Goal: Task Accomplishment & Management: Manage account settings

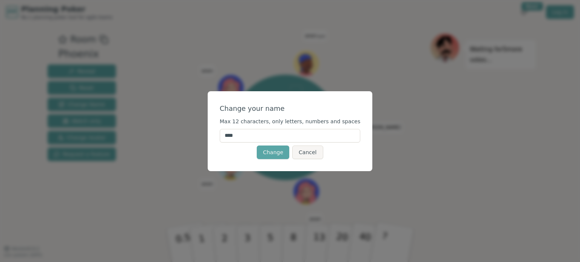
click at [295, 134] on input "****" at bounding box center [290, 136] width 141 height 14
type input "*"
type input "***"
click at [283, 152] on button "Change" at bounding box center [273, 153] width 32 height 14
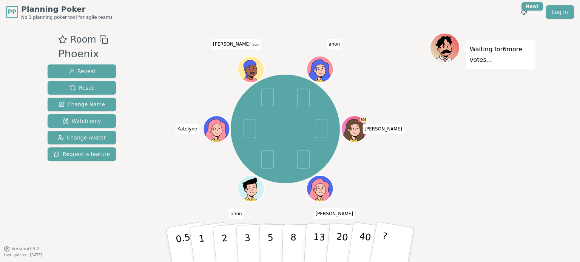
click at [251, 69] on icon at bounding box center [252, 69] width 26 height 3
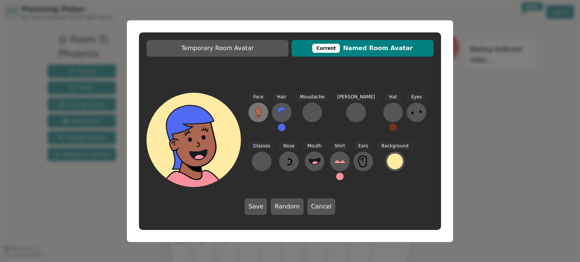
click at [262, 114] on icon at bounding box center [258, 112] width 12 height 12
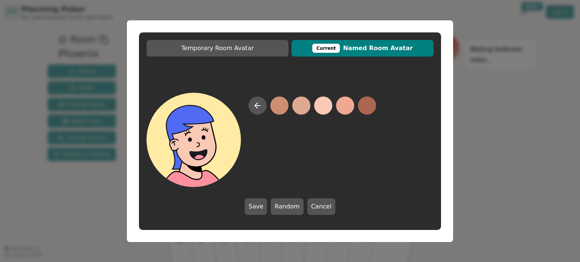
click at [322, 106] on button at bounding box center [323, 106] width 18 height 18
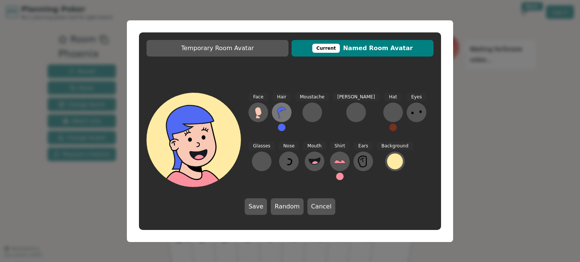
click at [288, 114] on button at bounding box center [282, 113] width 20 height 20
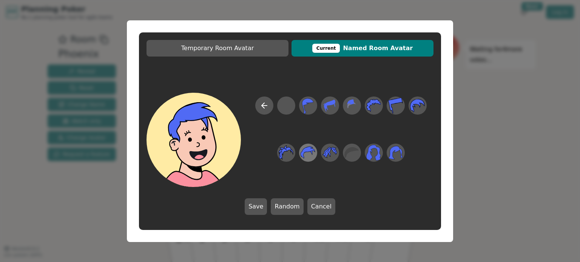
click at [303, 151] on icon at bounding box center [307, 152] width 15 height 12
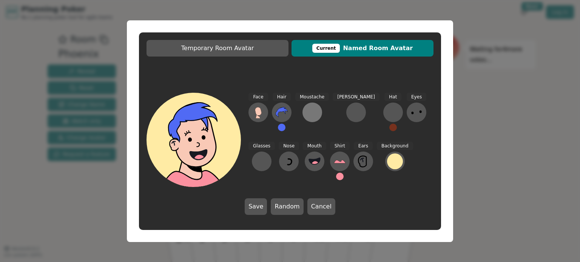
click at [311, 119] on button at bounding box center [312, 113] width 20 height 20
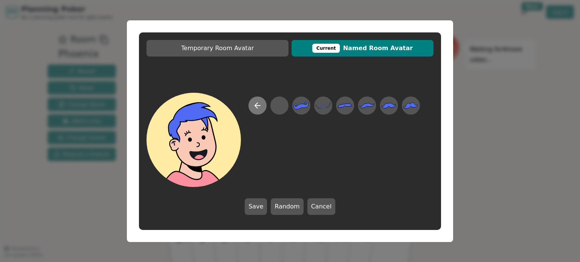
click at [263, 109] on button at bounding box center [257, 106] width 18 height 18
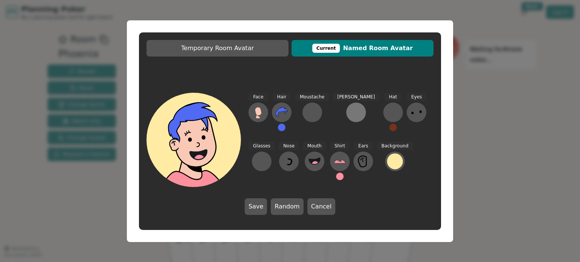
click at [346, 111] on button at bounding box center [356, 113] width 20 height 20
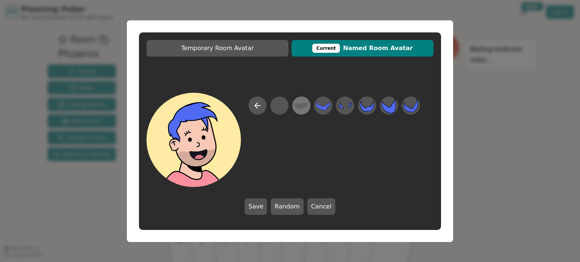
click at [303, 111] on icon at bounding box center [301, 105] width 15 height 17
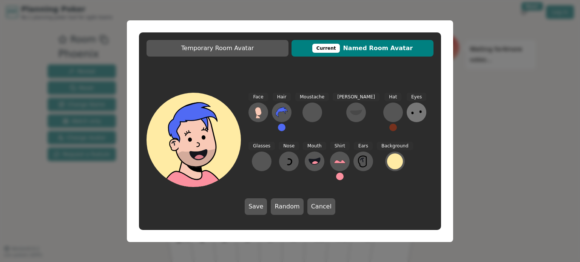
click at [411, 113] on ellipse at bounding box center [412, 113] width 3 height 3
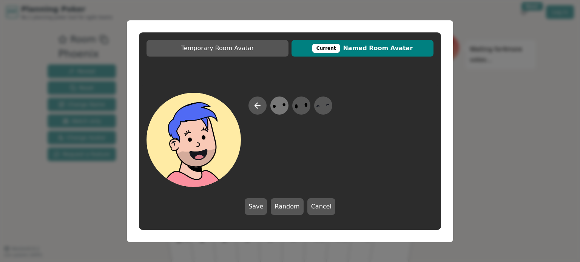
click at [284, 110] on icon at bounding box center [279, 105] width 15 height 17
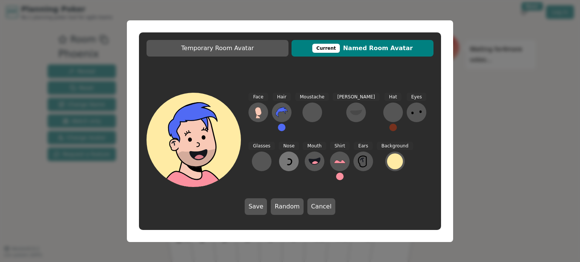
click at [283, 160] on icon at bounding box center [289, 161] width 12 height 12
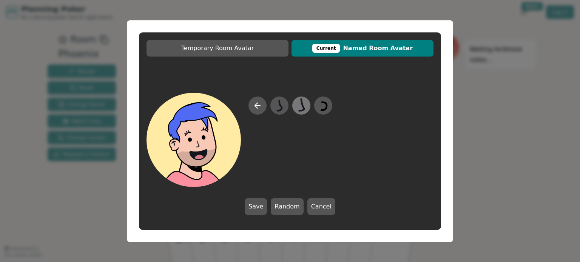
click at [294, 108] on icon at bounding box center [301, 105] width 15 height 17
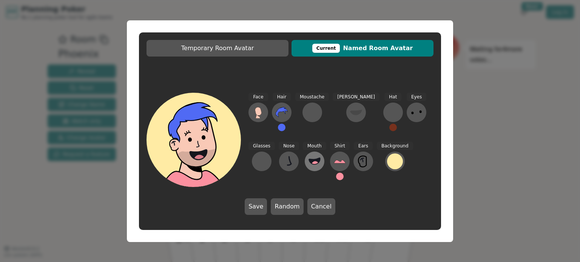
click at [309, 161] on icon at bounding box center [314, 161] width 11 height 6
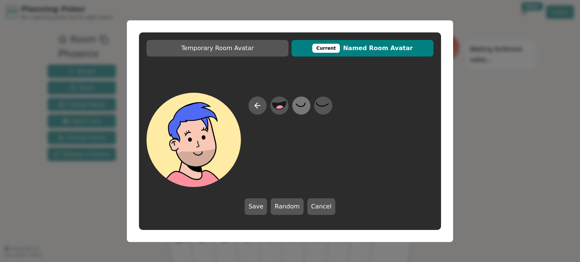
click at [293, 108] on div at bounding box center [301, 106] width 21 height 24
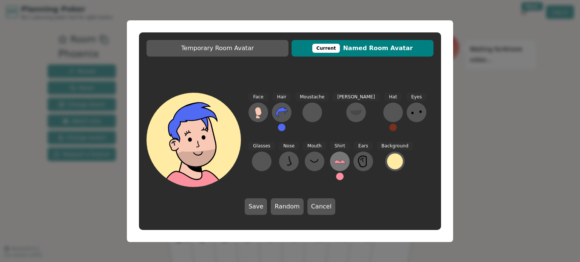
click at [334, 162] on icon at bounding box center [340, 161] width 12 height 3
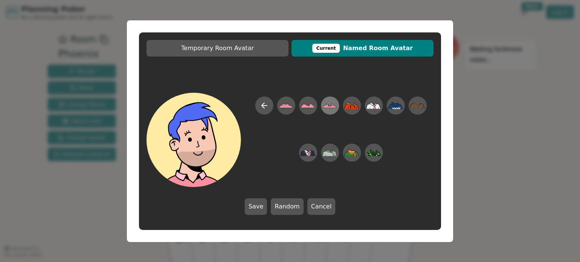
click at [326, 108] on icon at bounding box center [329, 105] width 15 height 17
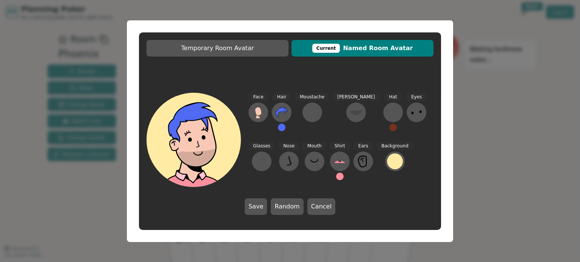
click at [336, 175] on button at bounding box center [340, 177] width 8 height 8
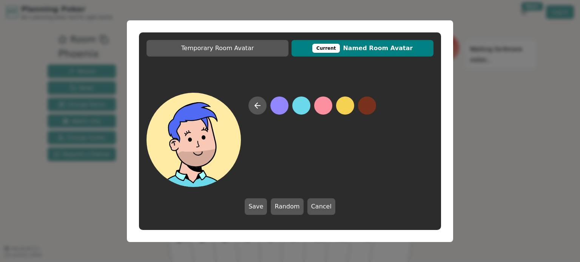
click at [307, 109] on button at bounding box center [301, 106] width 18 height 18
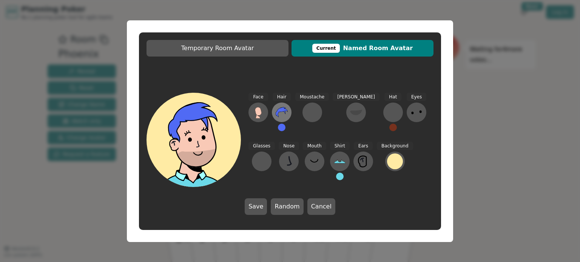
drag, startPoint x: 272, startPoint y: 108, endPoint x: 279, endPoint y: 109, distance: 6.6
click at [273, 108] on div "Hair" at bounding box center [282, 115] width 20 height 45
click at [281, 132] on div "Hair" at bounding box center [282, 115] width 20 height 45
click at [282, 131] on button at bounding box center [282, 128] width 8 height 8
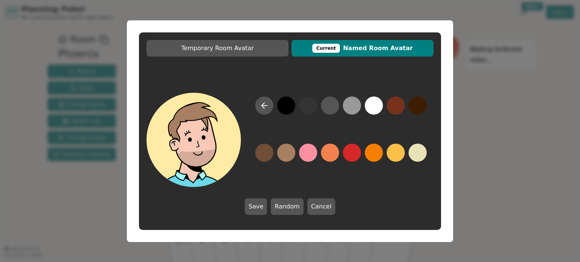
click at [280, 154] on button at bounding box center [286, 153] width 18 height 18
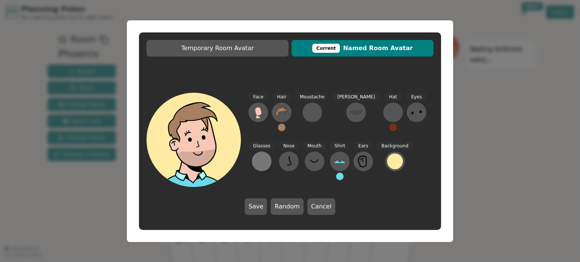
click at [268, 155] on div at bounding box center [262, 161] width 12 height 12
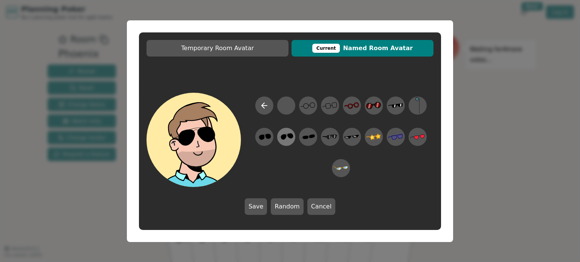
click at [287, 136] on icon at bounding box center [286, 136] width 15 height 17
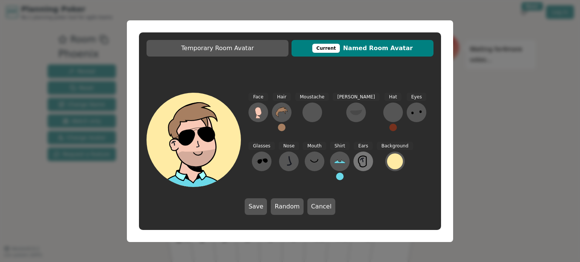
click at [362, 160] on icon at bounding box center [362, 161] width 1 height 4
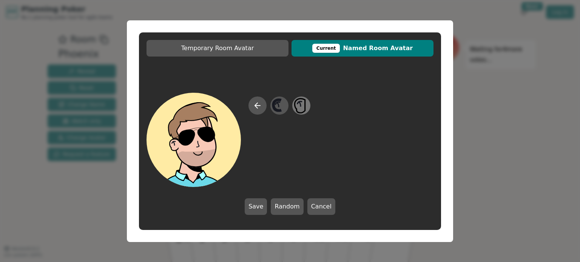
click at [298, 107] on icon at bounding box center [301, 105] width 15 height 17
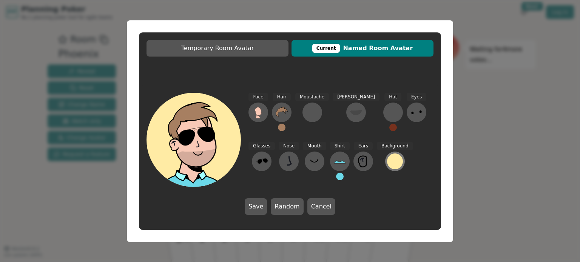
click at [387, 166] on div at bounding box center [395, 162] width 16 height 16
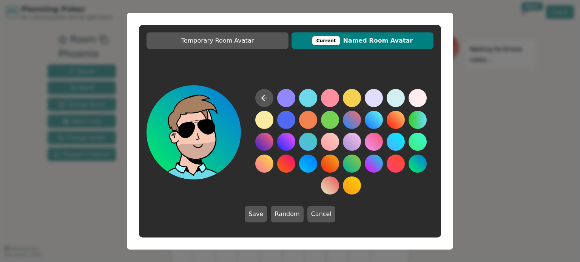
click at [416, 162] on button at bounding box center [417, 164] width 18 height 18
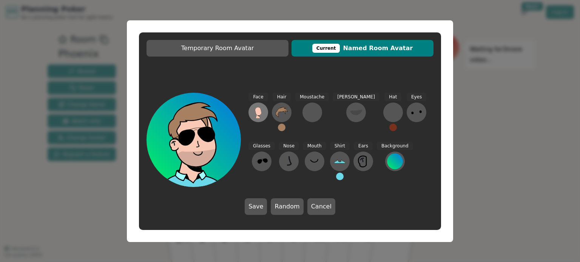
click at [257, 118] on icon at bounding box center [258, 116] width 5 height 4
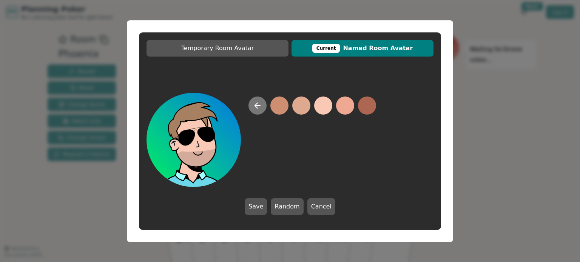
click at [262, 108] on button at bounding box center [257, 106] width 18 height 18
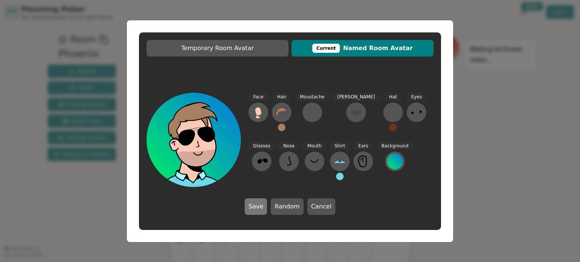
click at [260, 206] on button "Save" at bounding box center [256, 207] width 22 height 17
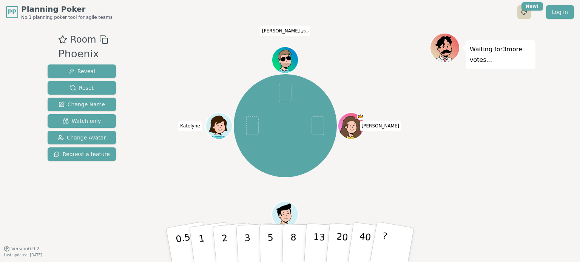
click at [525, 16] on html "PP Planning Poker No.1 planning poker tool for agile teams Toggle theme New! Lo…" at bounding box center [290, 131] width 580 height 262
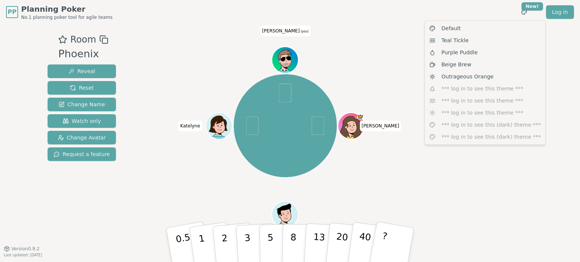
click at [379, 55] on html "PP Planning Poker No.1 planning poker tool for agile teams Toggle theme New! Lo…" at bounding box center [290, 131] width 580 height 262
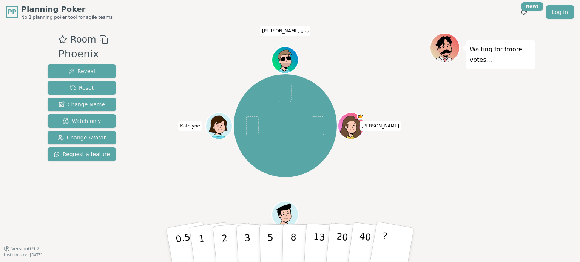
click at [338, 174] on div "[PERSON_NAME] [PERSON_NAME] (you)" at bounding box center [285, 126] width 289 height 160
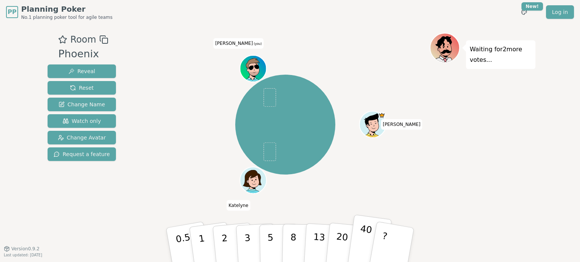
click at [365, 242] on p "40" at bounding box center [364, 245] width 17 height 42
click at [388, 240] on button "?" at bounding box center [391, 245] width 47 height 62
click at [366, 241] on p "40" at bounding box center [364, 245] width 17 height 42
click at [262, 97] on div "[PERSON_NAME] [PERSON_NAME] (you)" at bounding box center [285, 125] width 100 height 100
click at [269, 97] on span at bounding box center [269, 97] width 12 height 19
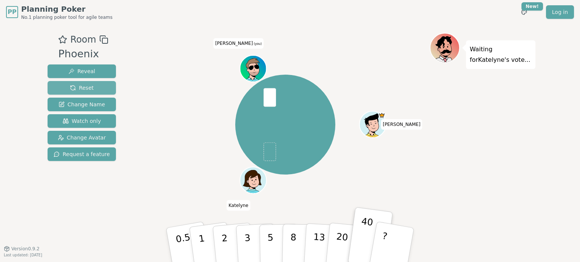
click at [75, 86] on span "Reset" at bounding box center [82, 88] width 24 height 8
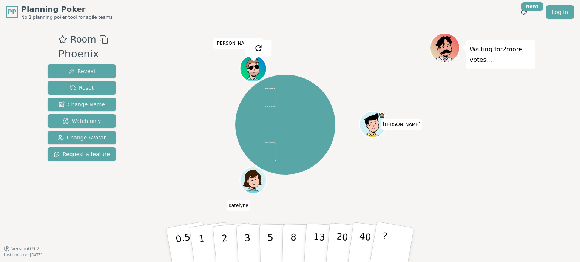
click at [482, 202] on div "Waiting for 2 more votes..." at bounding box center [482, 137] width 106 height 208
click at [101, 41] on icon at bounding box center [103, 39] width 9 height 9
click at [124, 53] on div "Room Phoenix Reveal Reset Change Name Watch only Change Avatar Request a featur…" at bounding box center [290, 137] width 491 height 208
click at [78, 135] on span "Change Avatar" at bounding box center [82, 138] width 48 height 8
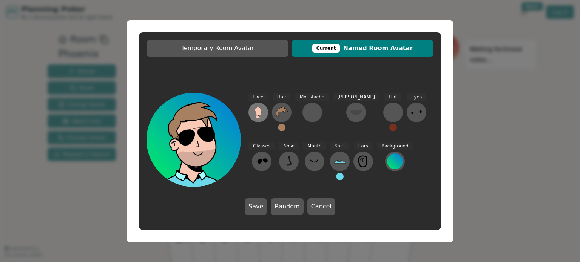
click at [265, 112] on button at bounding box center [258, 113] width 20 height 20
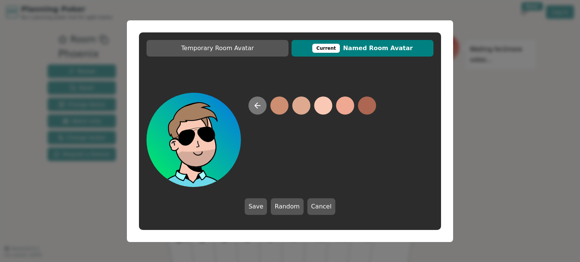
click at [264, 104] on button at bounding box center [257, 106] width 18 height 18
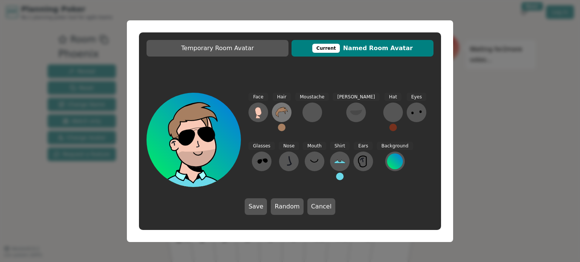
click at [289, 114] on button at bounding box center [282, 113] width 20 height 20
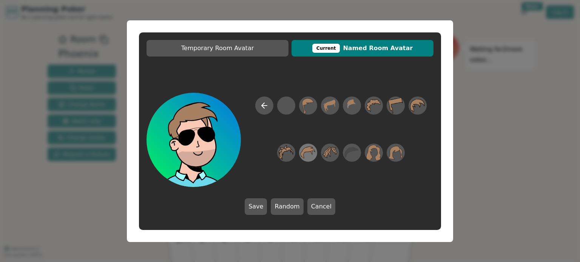
drag, startPoint x: 308, startPoint y: 149, endPoint x: 303, endPoint y: 148, distance: 5.0
click at [303, 148] on icon at bounding box center [307, 152] width 15 height 17
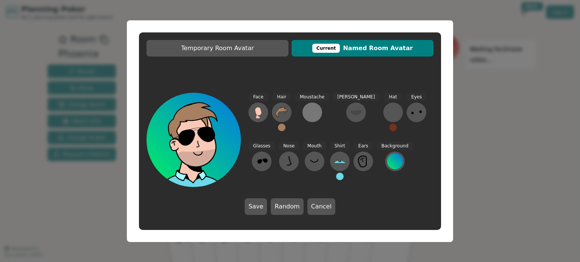
click at [317, 117] on button at bounding box center [312, 113] width 20 height 20
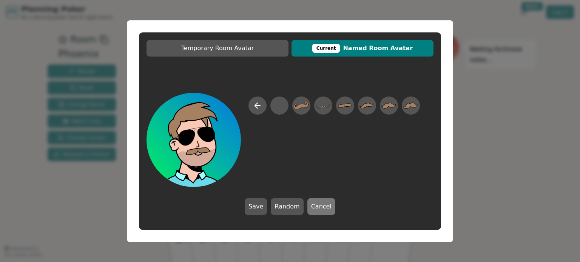
click at [311, 206] on button "Cancel" at bounding box center [321, 207] width 28 height 17
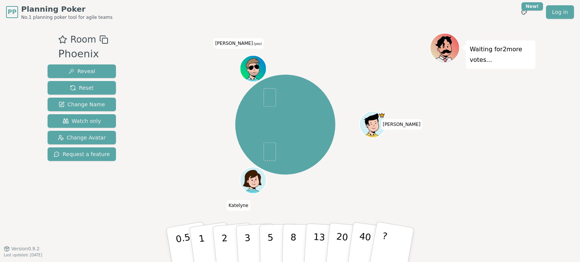
click at [248, 72] on icon at bounding box center [254, 73] width 26 height 5
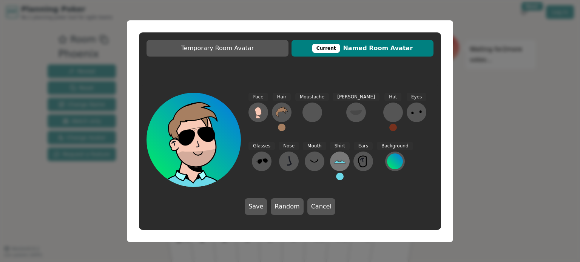
click at [334, 166] on icon at bounding box center [340, 161] width 12 height 12
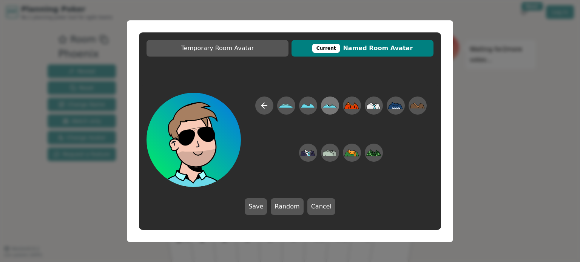
click at [325, 105] on icon at bounding box center [329, 105] width 15 height 17
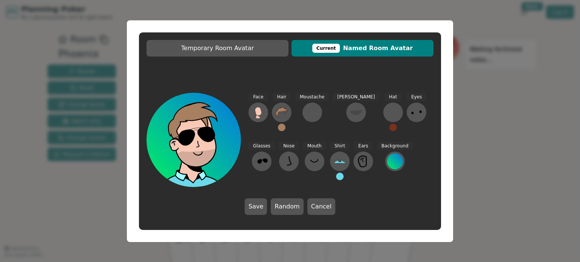
click at [336, 177] on button at bounding box center [340, 177] width 8 height 8
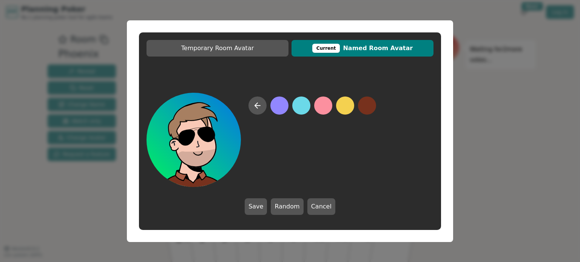
click at [371, 105] on button at bounding box center [367, 106] width 18 height 18
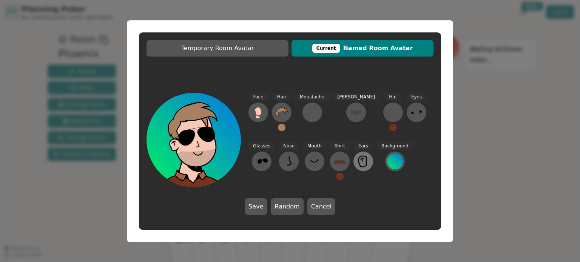
click at [357, 163] on icon at bounding box center [363, 161] width 12 height 12
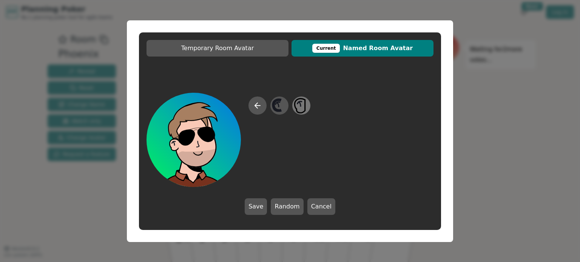
click at [300, 106] on icon at bounding box center [301, 105] width 15 height 17
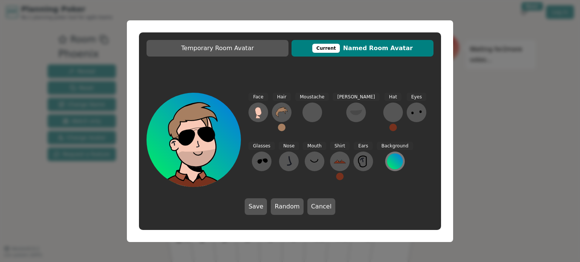
click at [387, 164] on div at bounding box center [395, 162] width 16 height 16
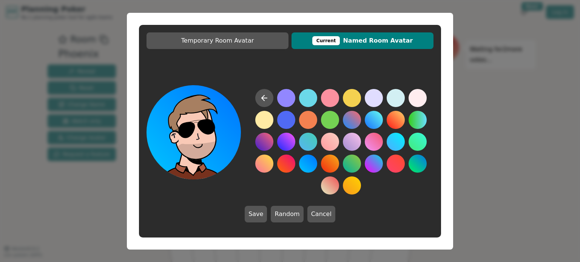
click at [311, 161] on button at bounding box center [308, 164] width 18 height 18
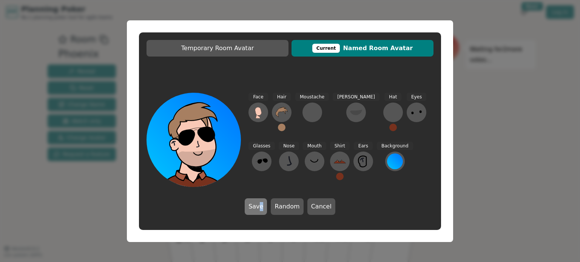
drag, startPoint x: 263, startPoint y: 217, endPoint x: 262, endPoint y: 214, distance: 4.1
click at [262, 218] on div "Face Hair Moustache [PERSON_NAME] Hat Eyes Glasses Nose Mouth Shirt Ears Backgr…" at bounding box center [290, 153] width 302 height 137
click at [262, 212] on button "Save" at bounding box center [256, 207] width 22 height 17
